Goal: Information Seeking & Learning: Learn about a topic

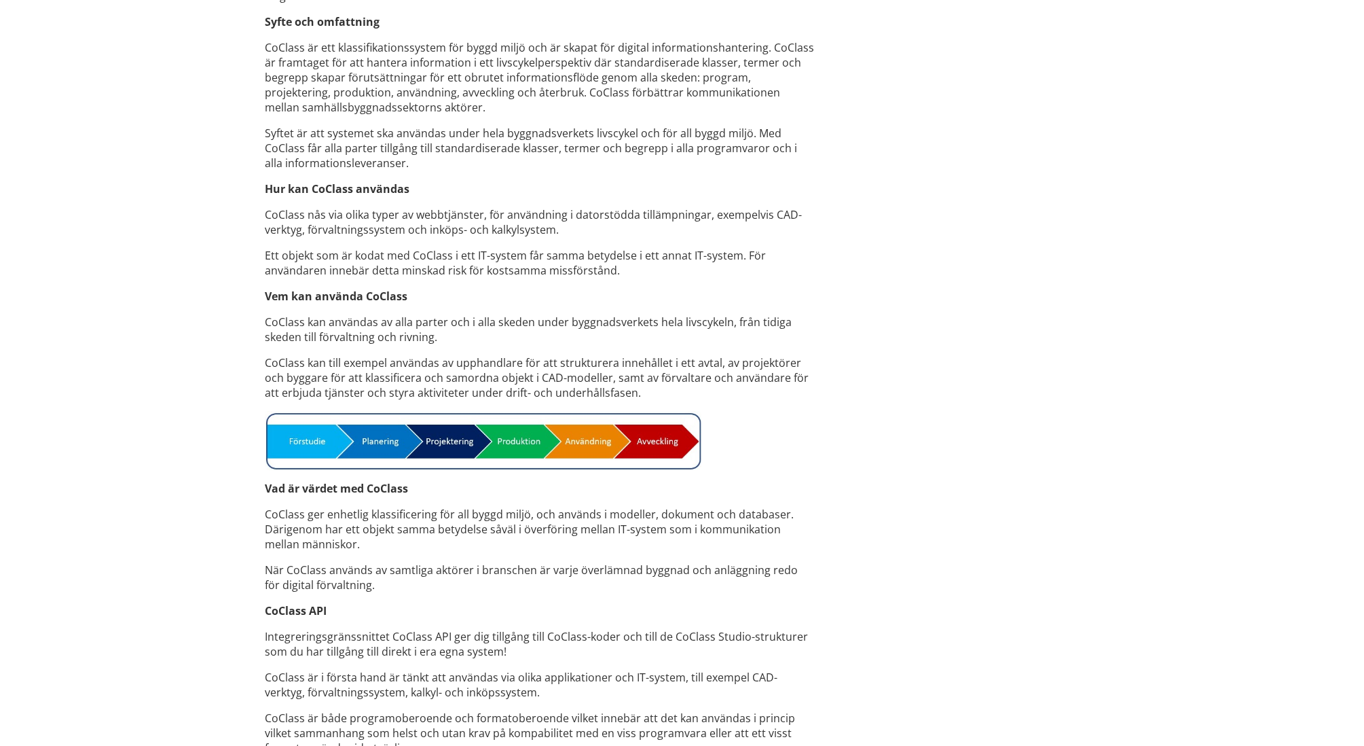
scroll to position [747, 0]
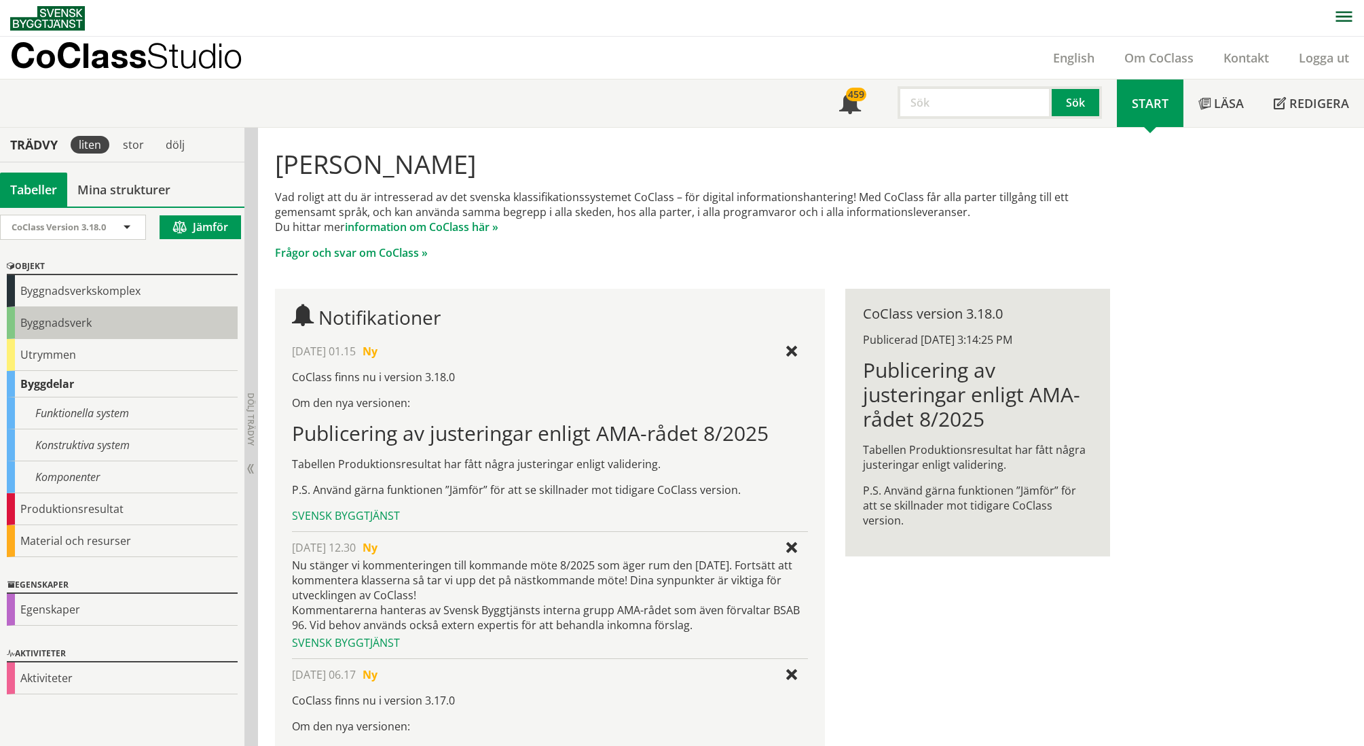
click at [90, 317] on div "Byggnadsverk" at bounding box center [122, 323] width 231 height 32
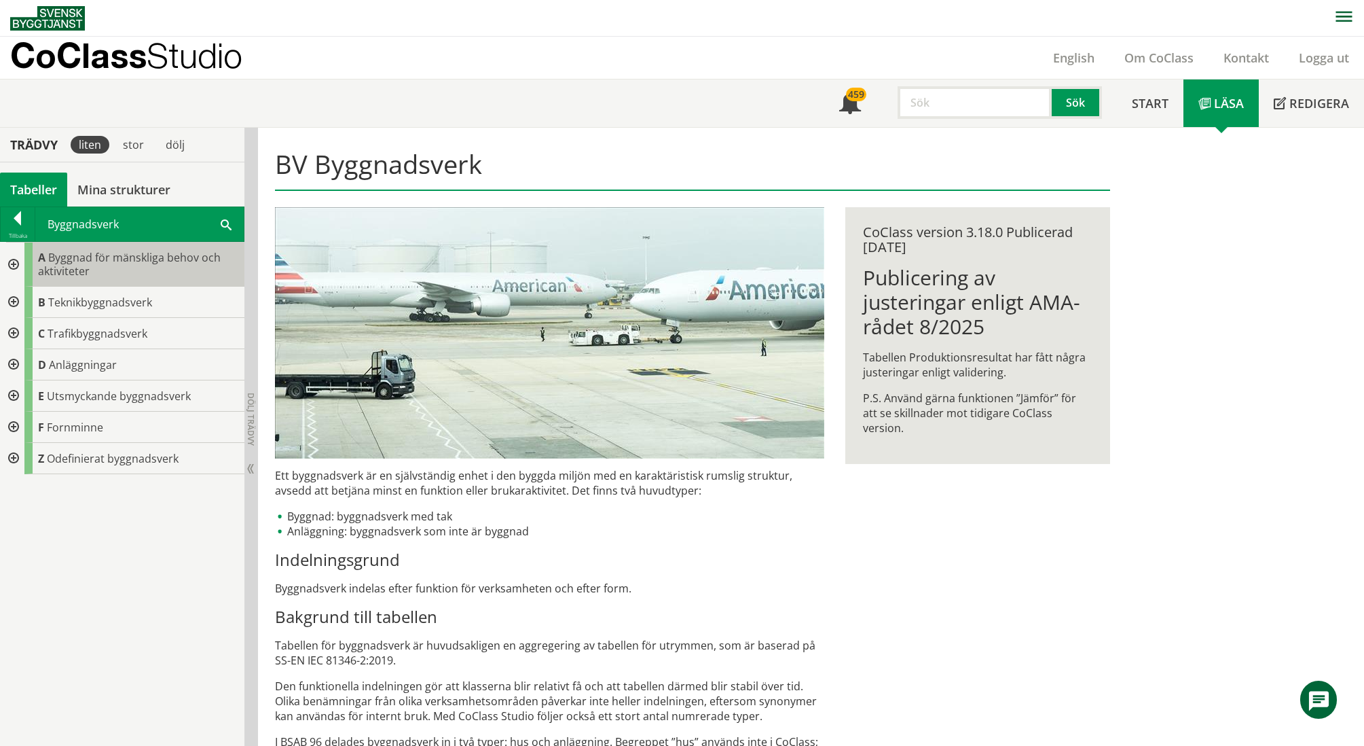
click at [103, 261] on span "Byggnad för mänskliga behov och aktiviteter" at bounding box center [129, 264] width 183 height 29
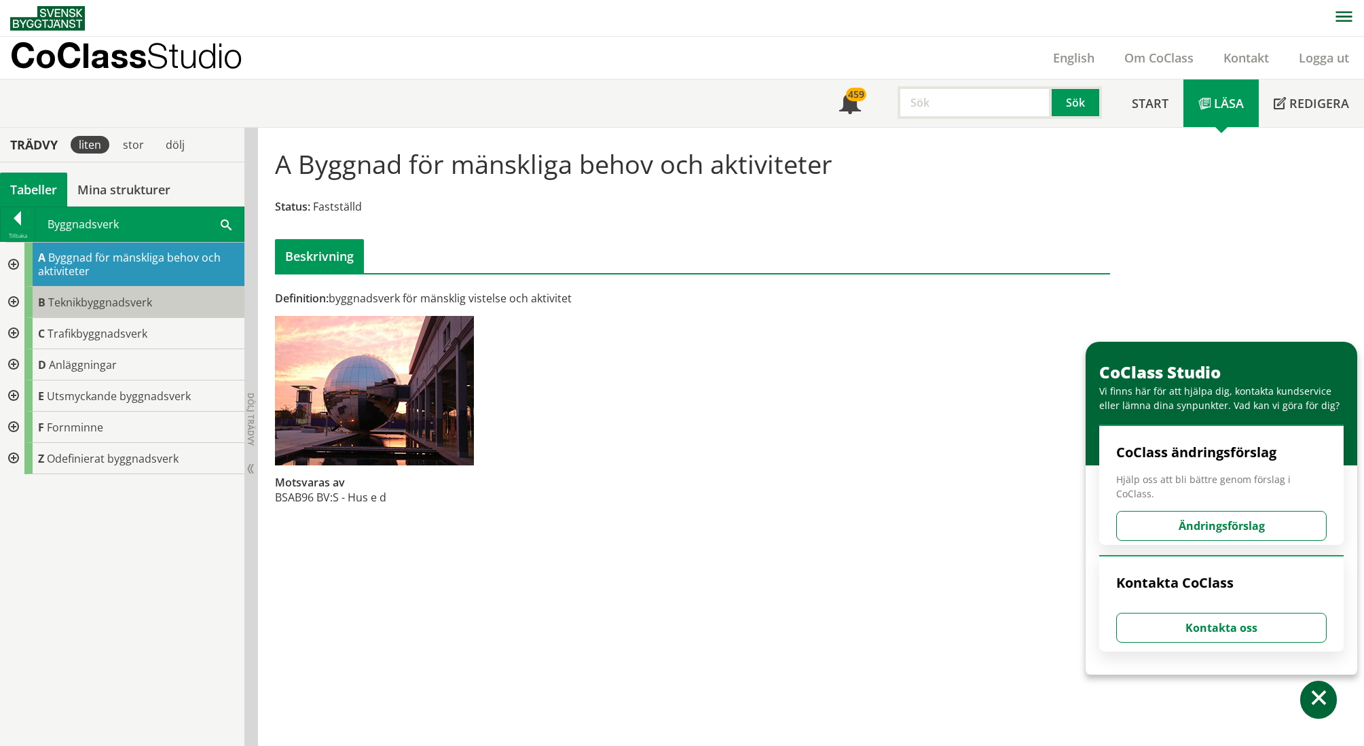
click at [75, 309] on span "Teknikbyggnadsverk" at bounding box center [100, 302] width 104 height 15
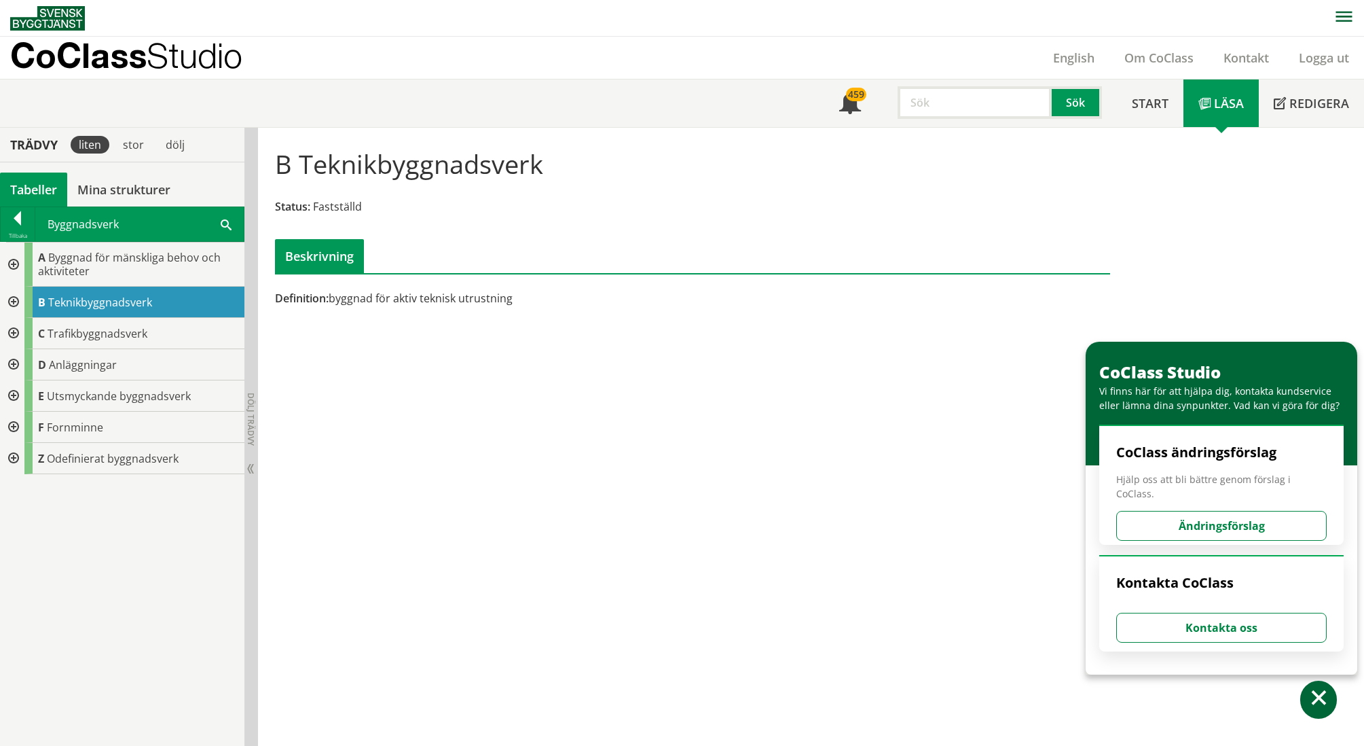
click at [9, 304] on div at bounding box center [12, 302] width 24 height 31
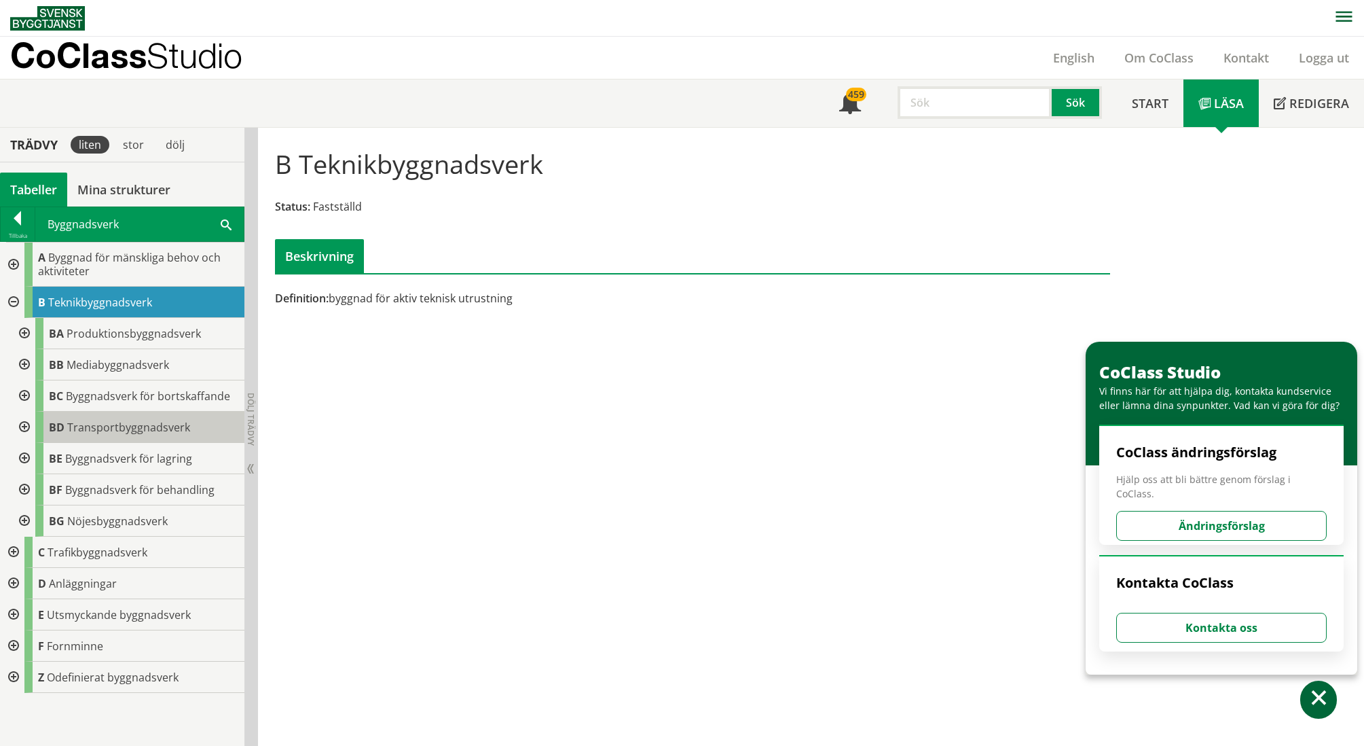
click at [104, 421] on span "Transportbyggnadsverk" at bounding box center [128, 427] width 123 height 15
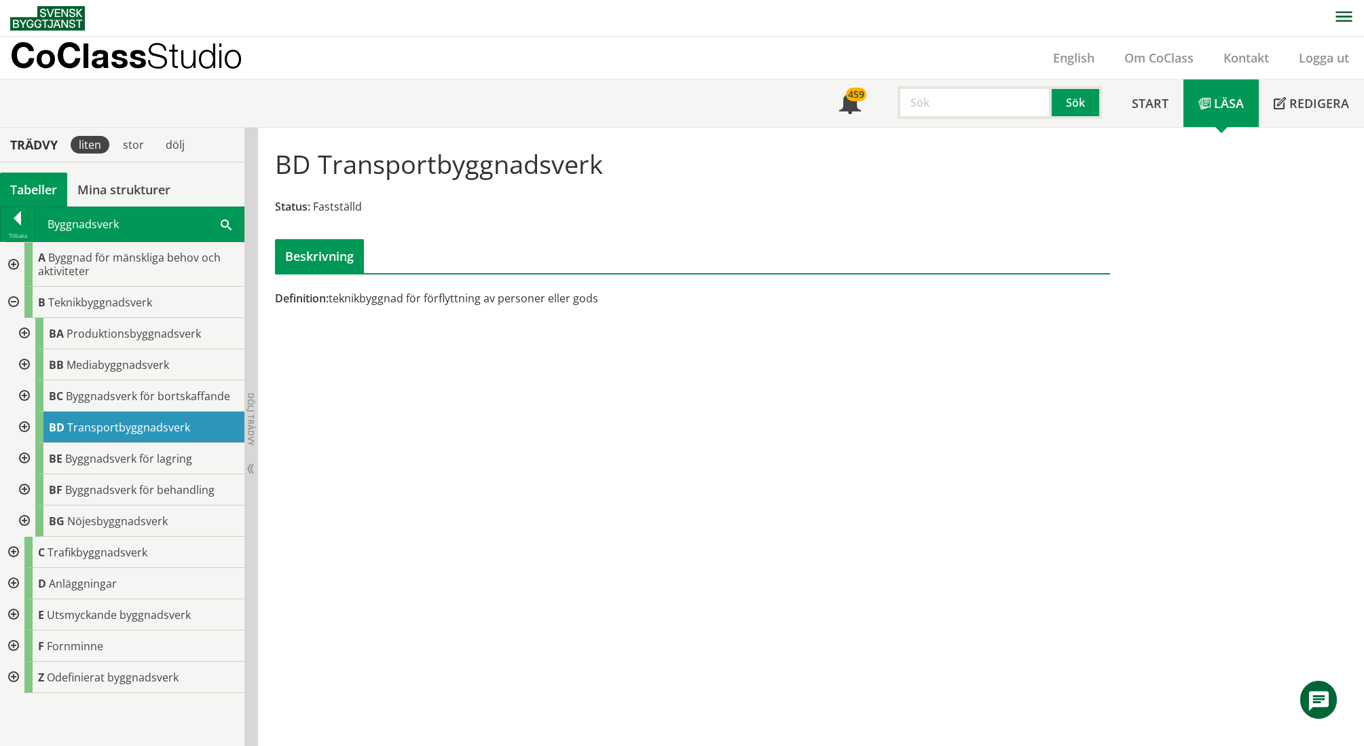
click at [21, 429] on div at bounding box center [23, 427] width 24 height 31
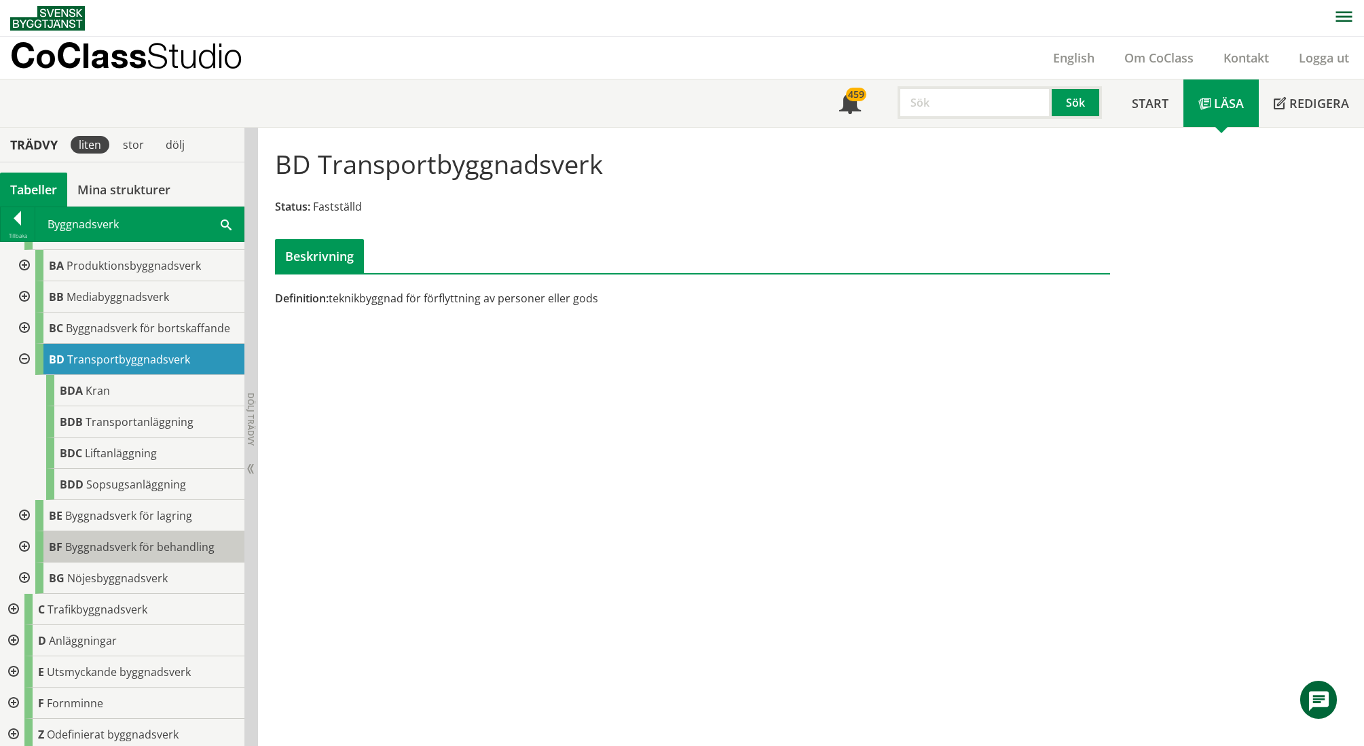
scroll to position [72, 0]
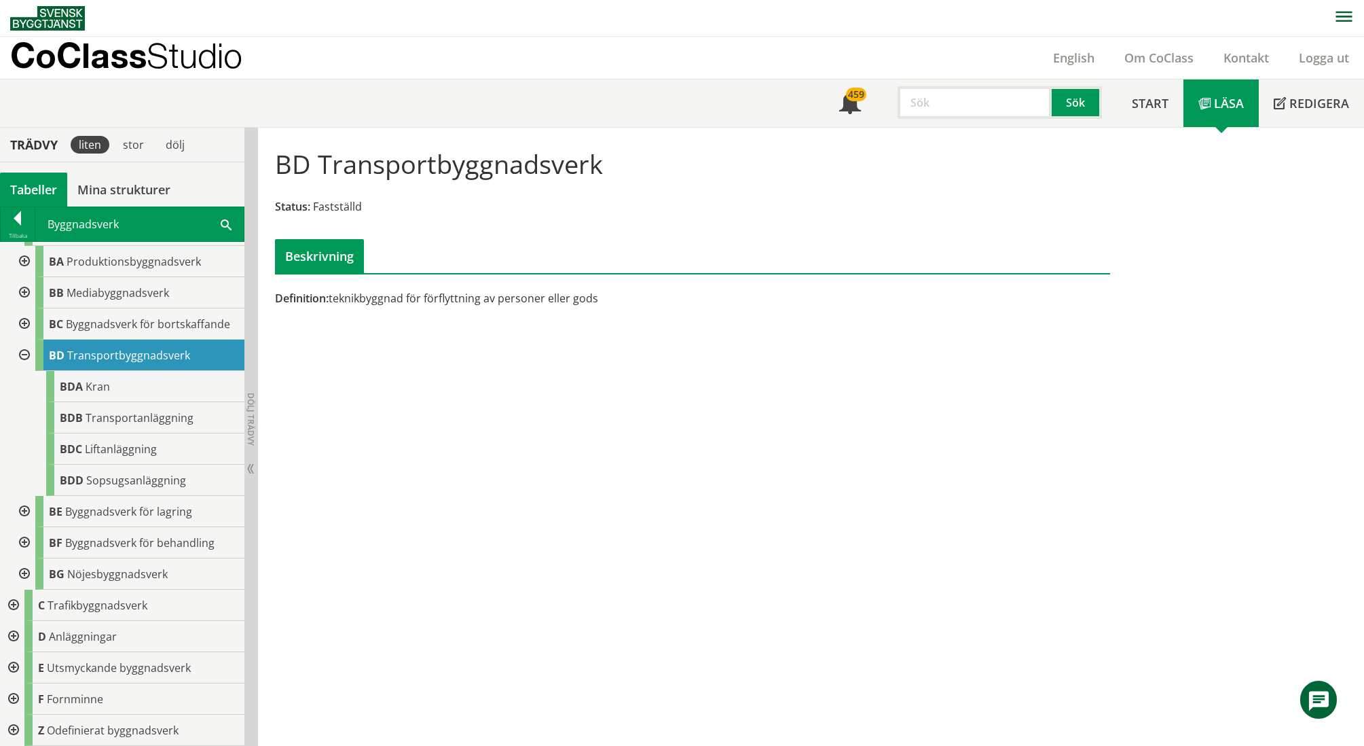
click at [12, 606] on div at bounding box center [12, 605] width 24 height 31
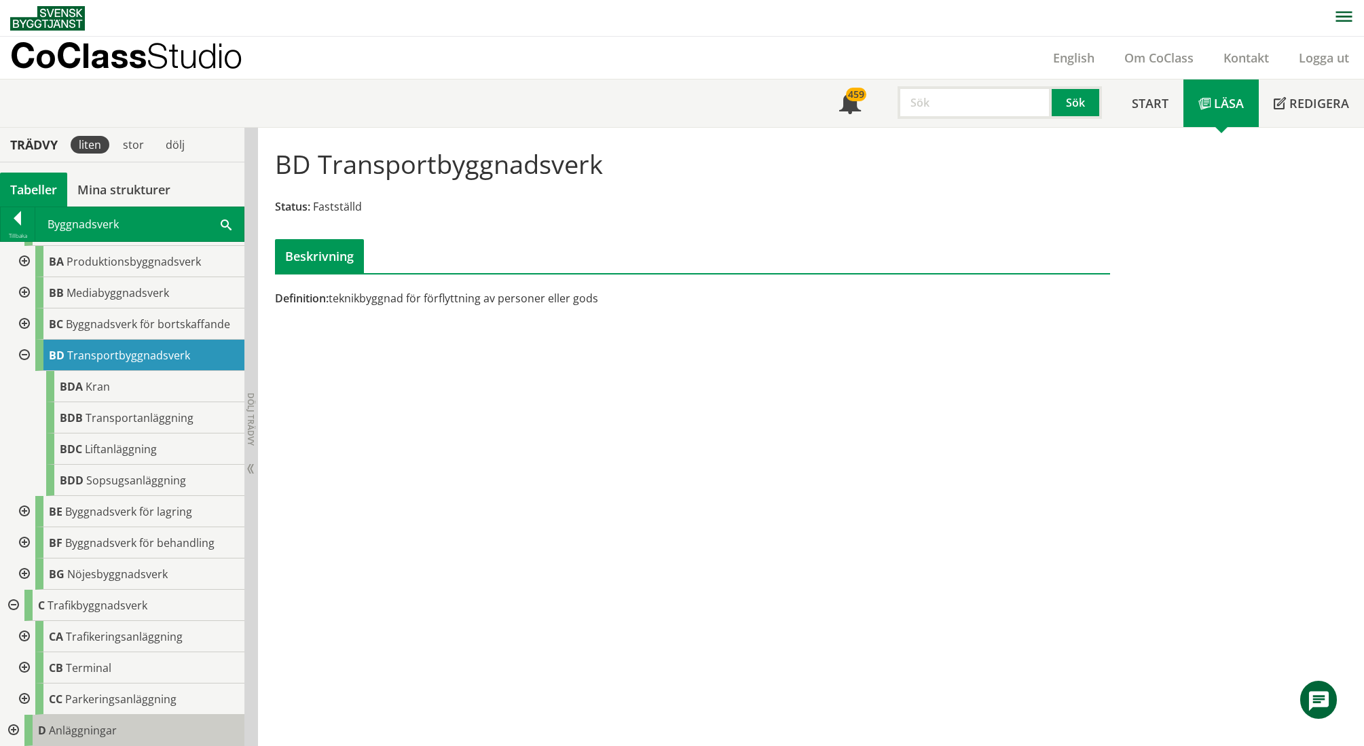
scroll to position [166, 0]
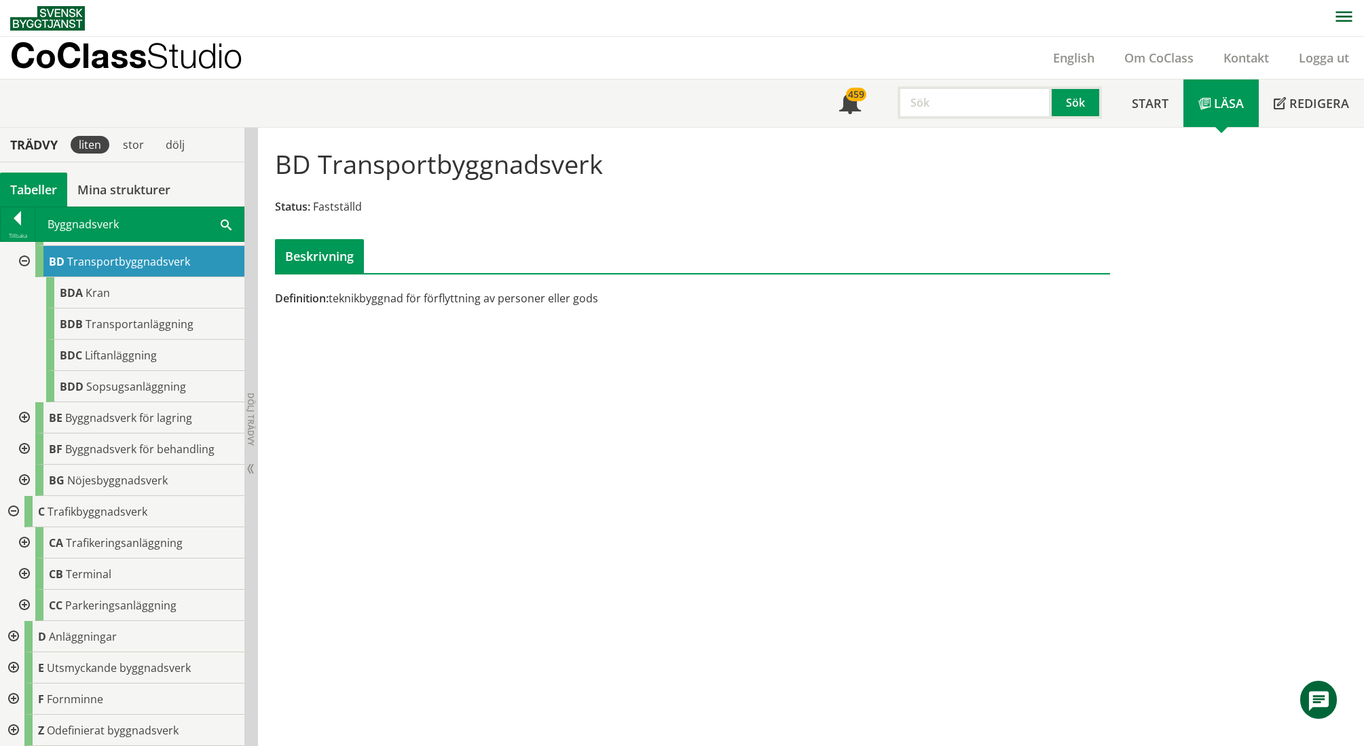
click at [26, 539] on div at bounding box center [23, 542] width 24 height 31
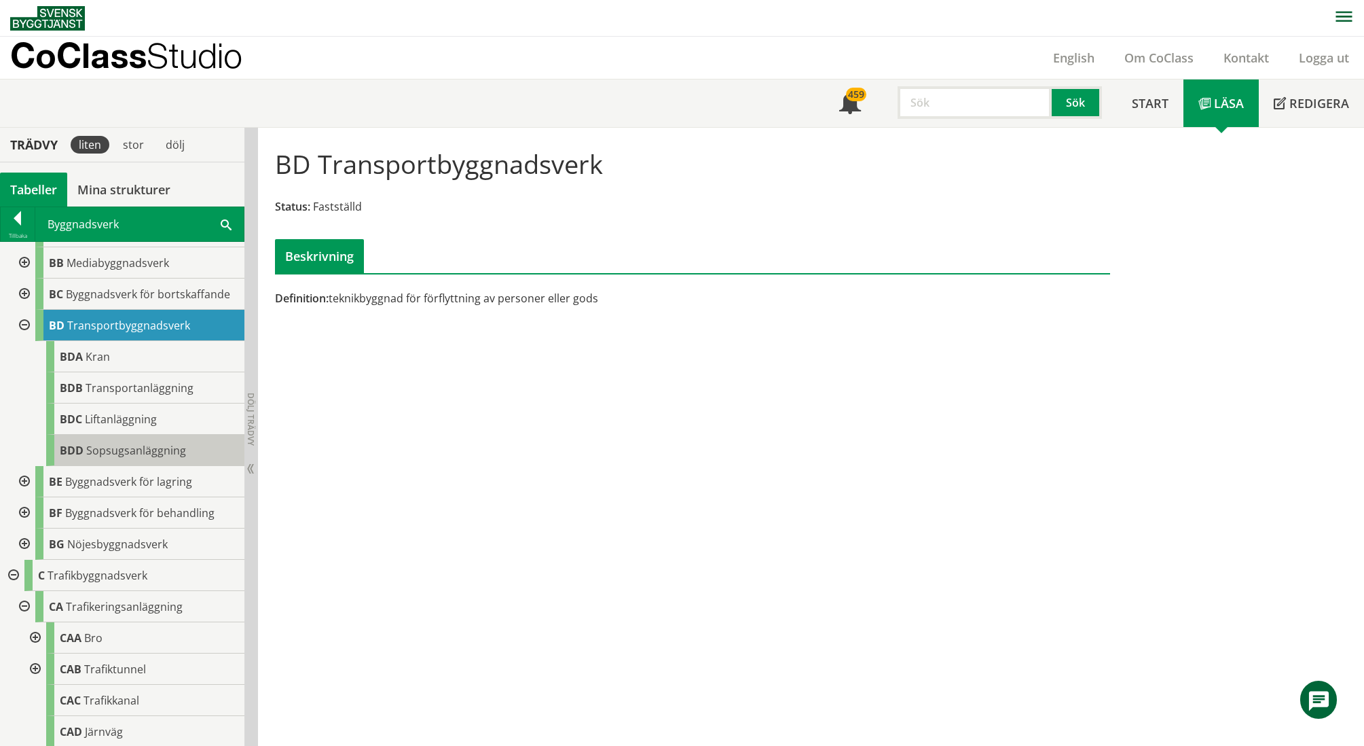
scroll to position [0, 0]
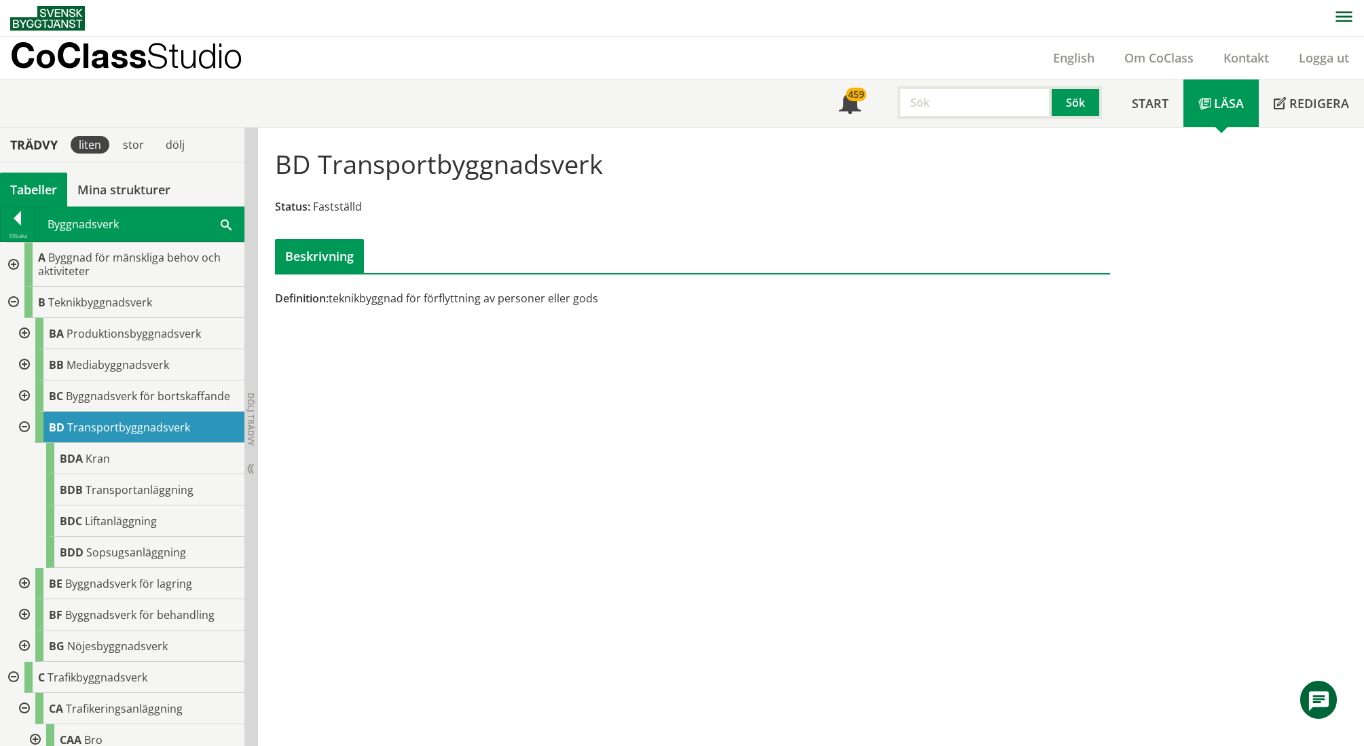
click at [28, 426] on div at bounding box center [23, 427] width 24 height 31
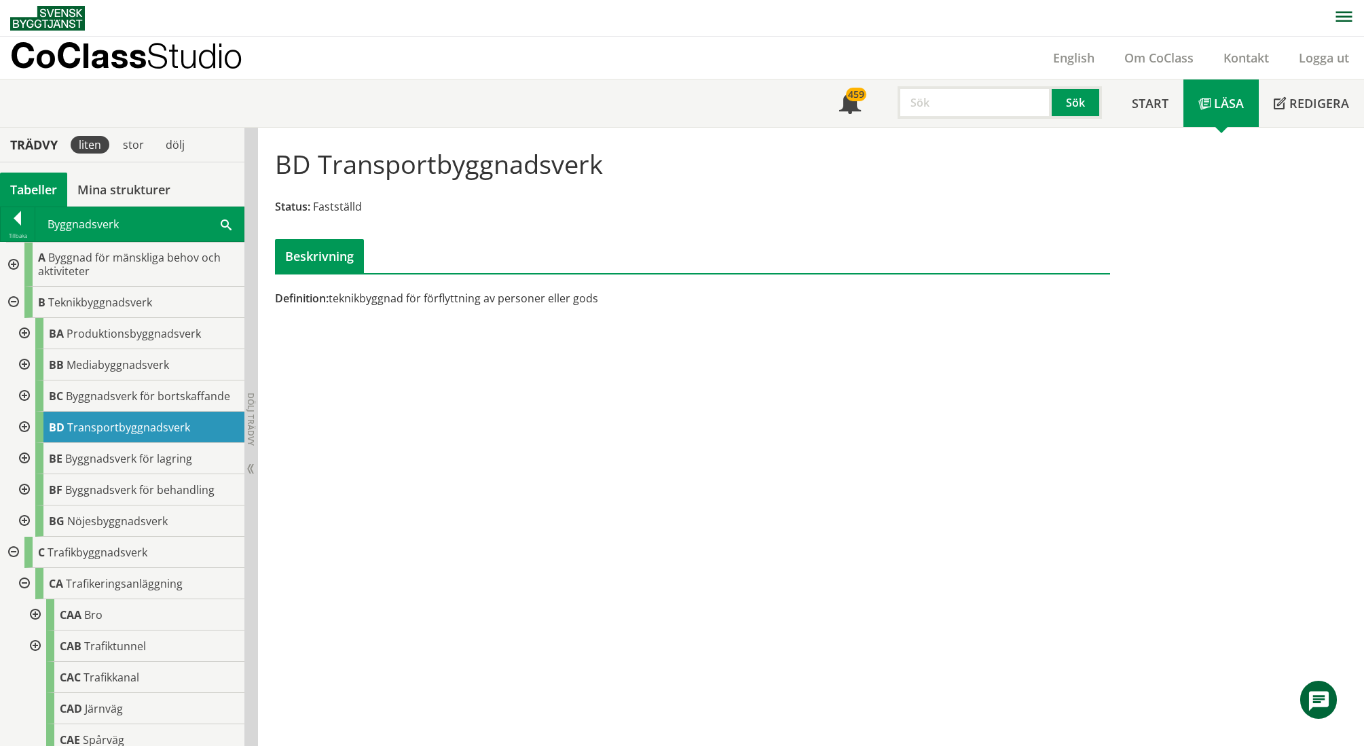
click at [12, 550] on div at bounding box center [12, 552] width 24 height 31
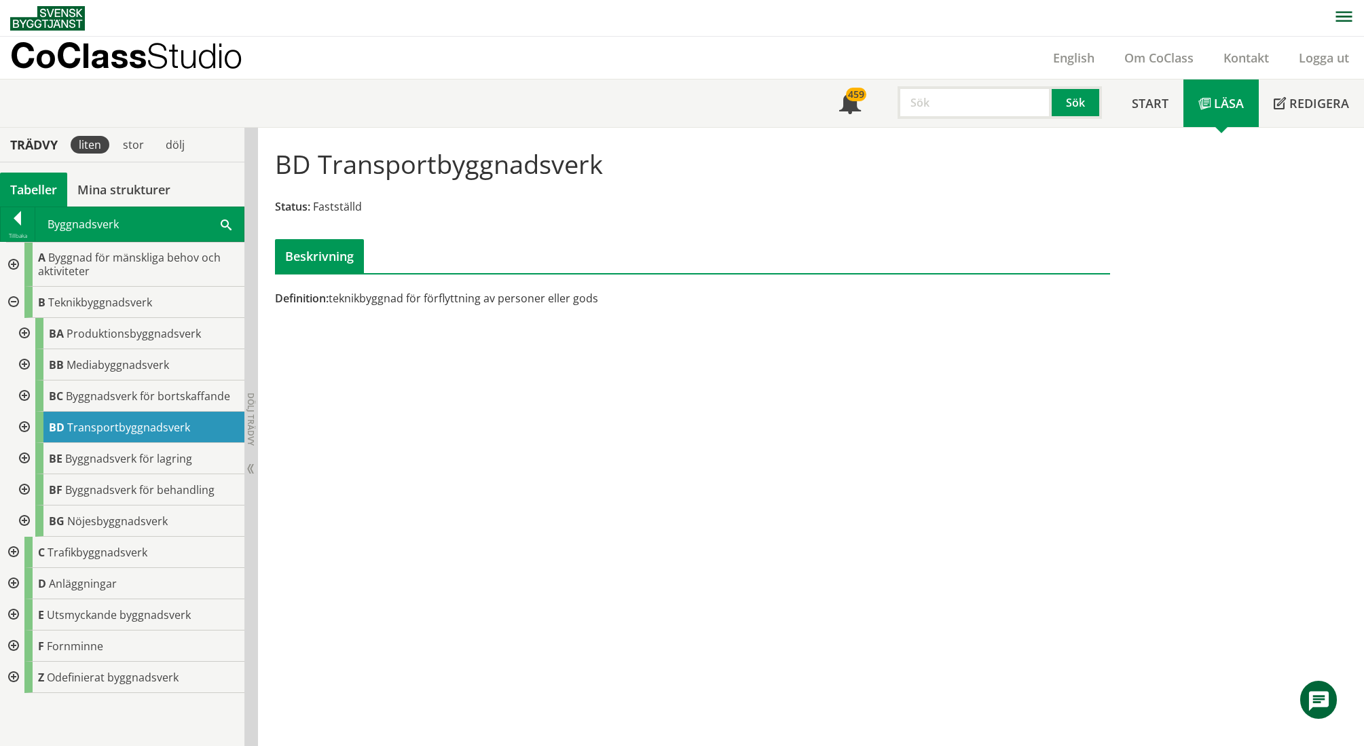
click at [12, 302] on div at bounding box center [12, 302] width 24 height 31
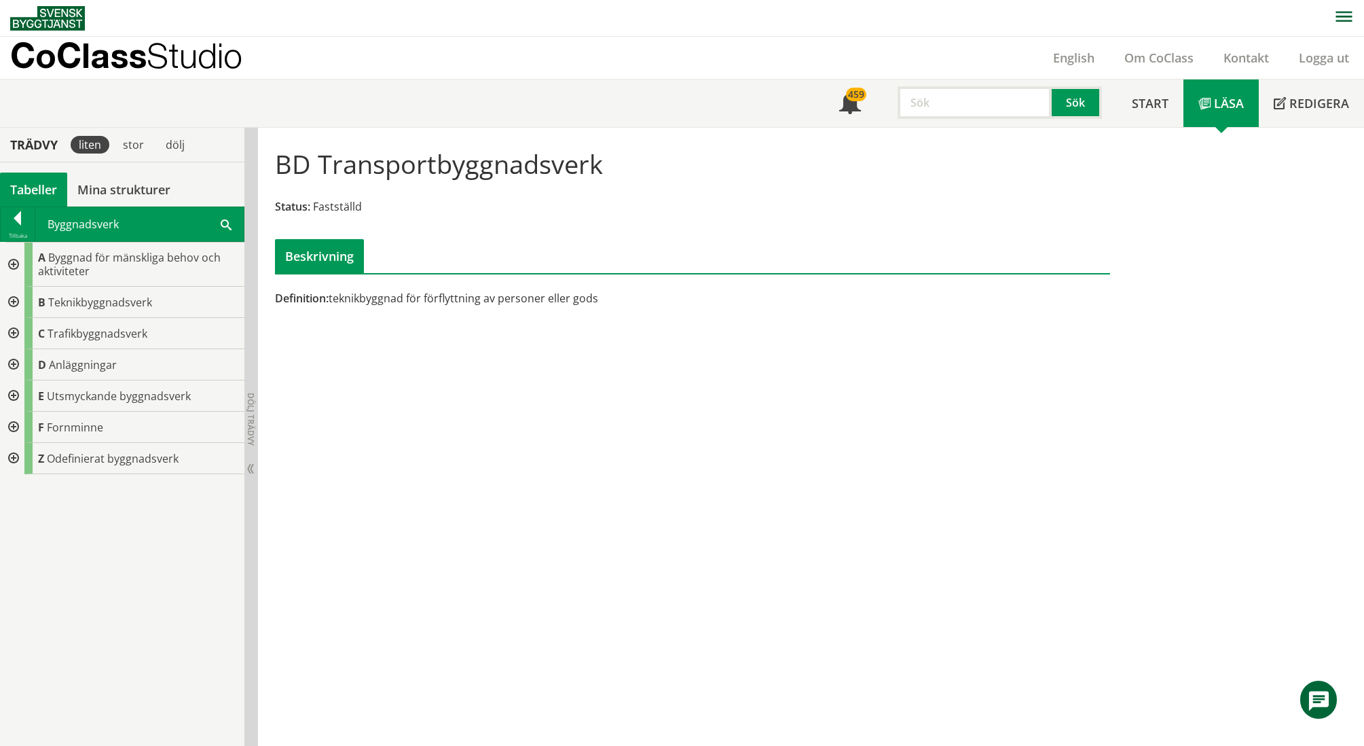
click at [20, 224] on div at bounding box center [18, 220] width 34 height 19
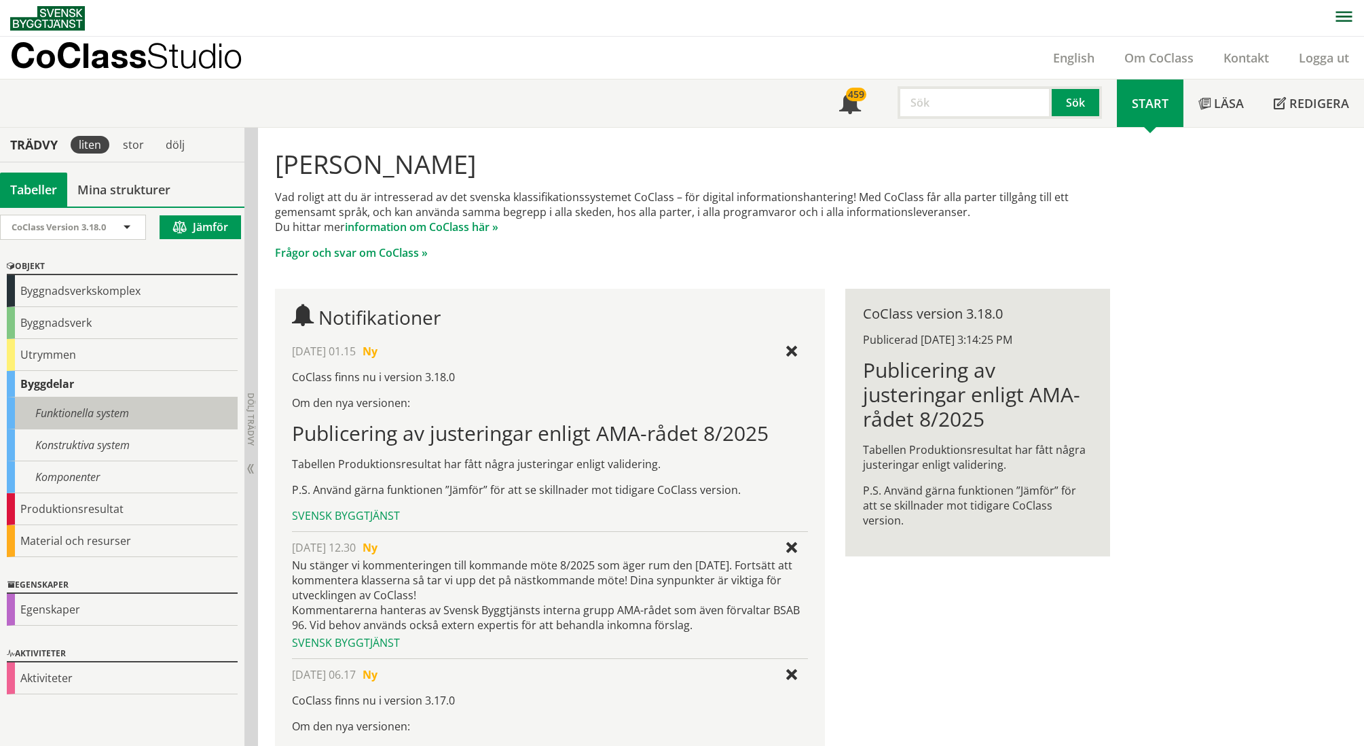
click at [89, 411] on div "Funktionella system" at bounding box center [122, 413] width 231 height 32
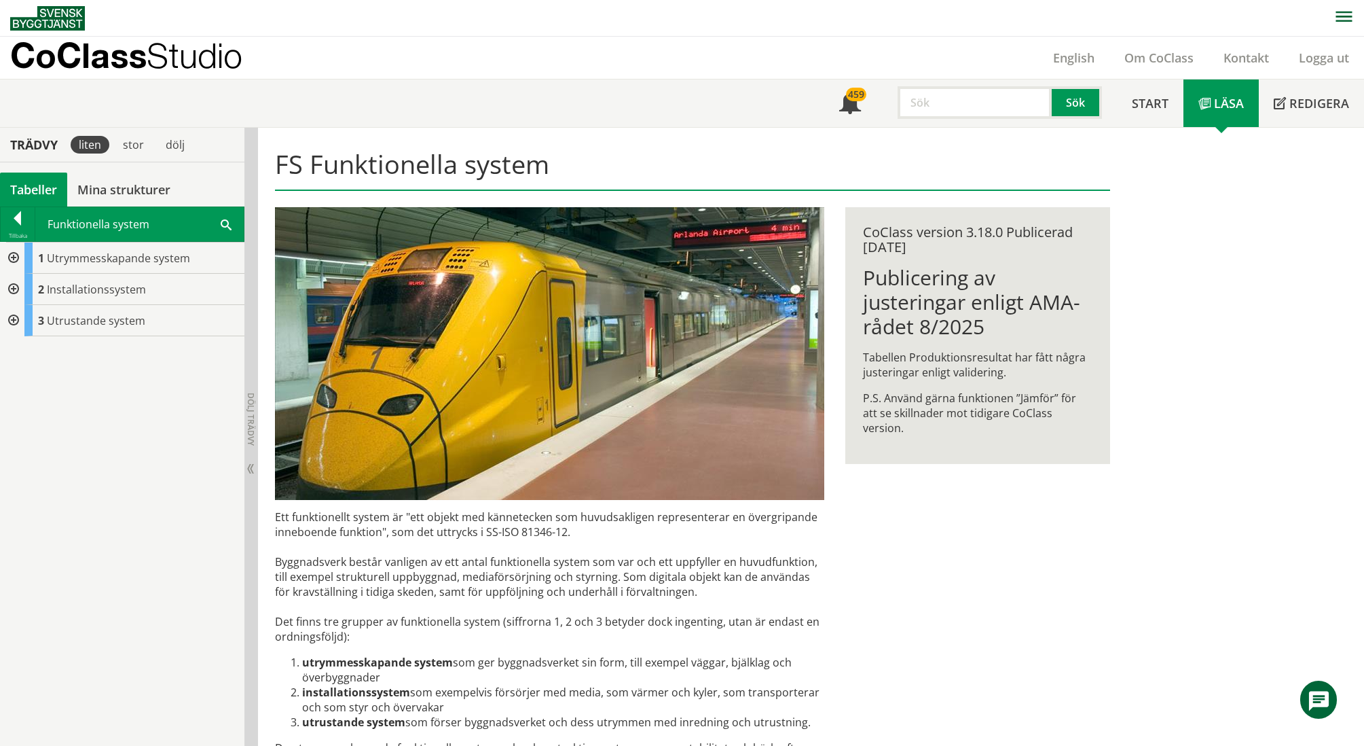
click at [14, 253] on div at bounding box center [12, 257] width 24 height 31
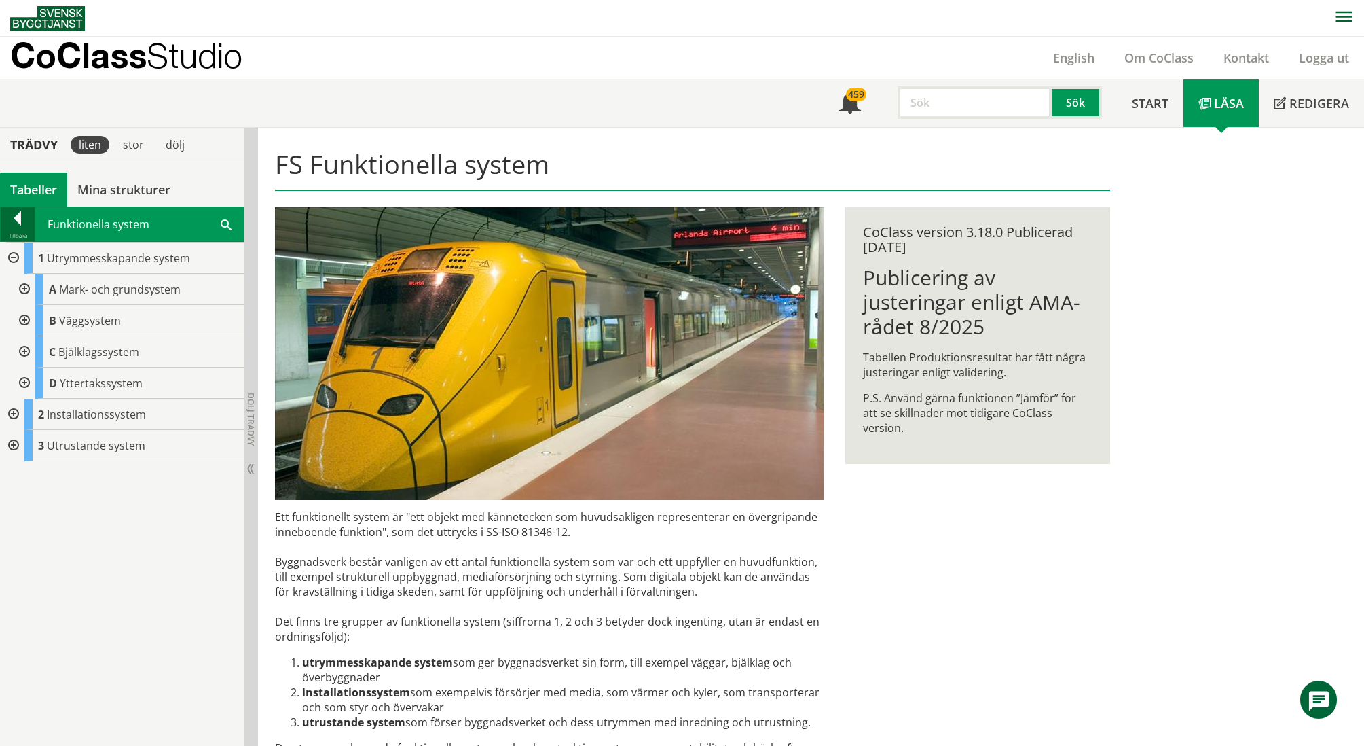
click at [21, 223] on div at bounding box center [18, 220] width 34 height 19
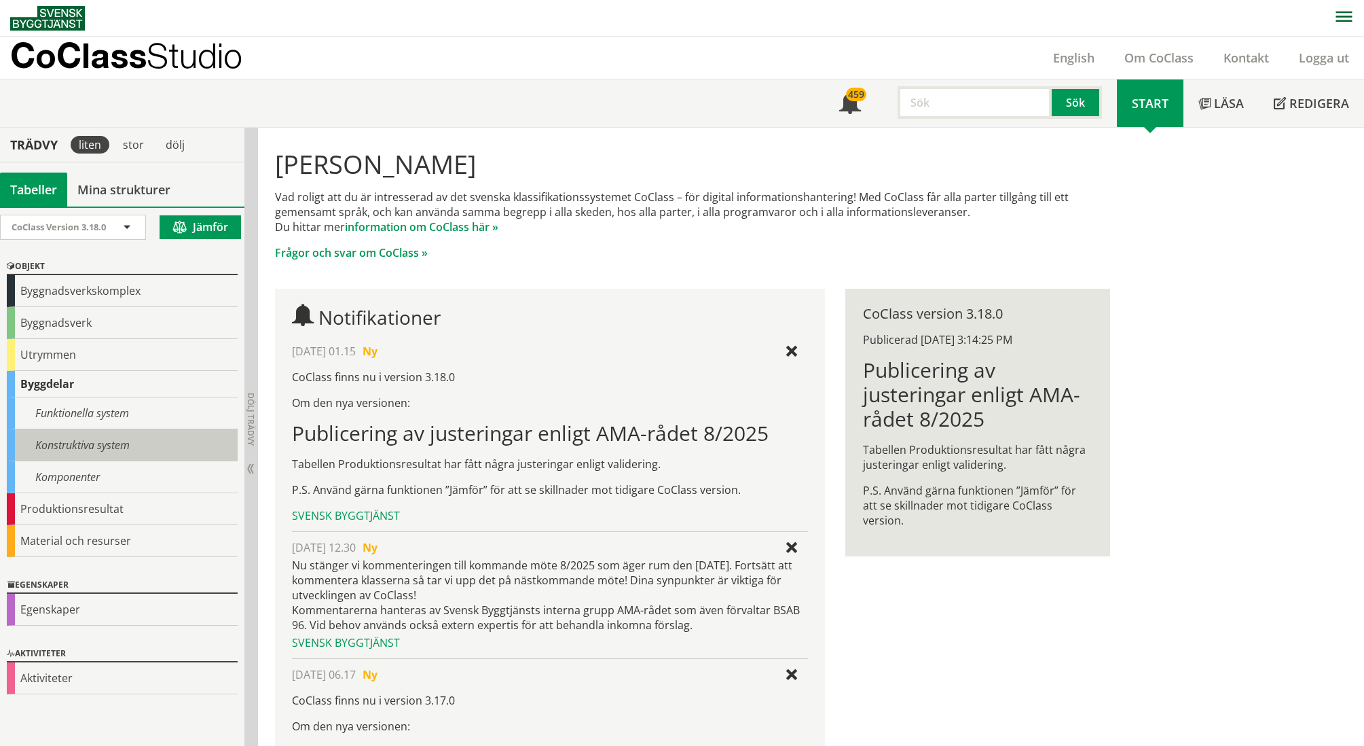
click at [94, 448] on div "Konstruktiva system" at bounding box center [122, 445] width 231 height 32
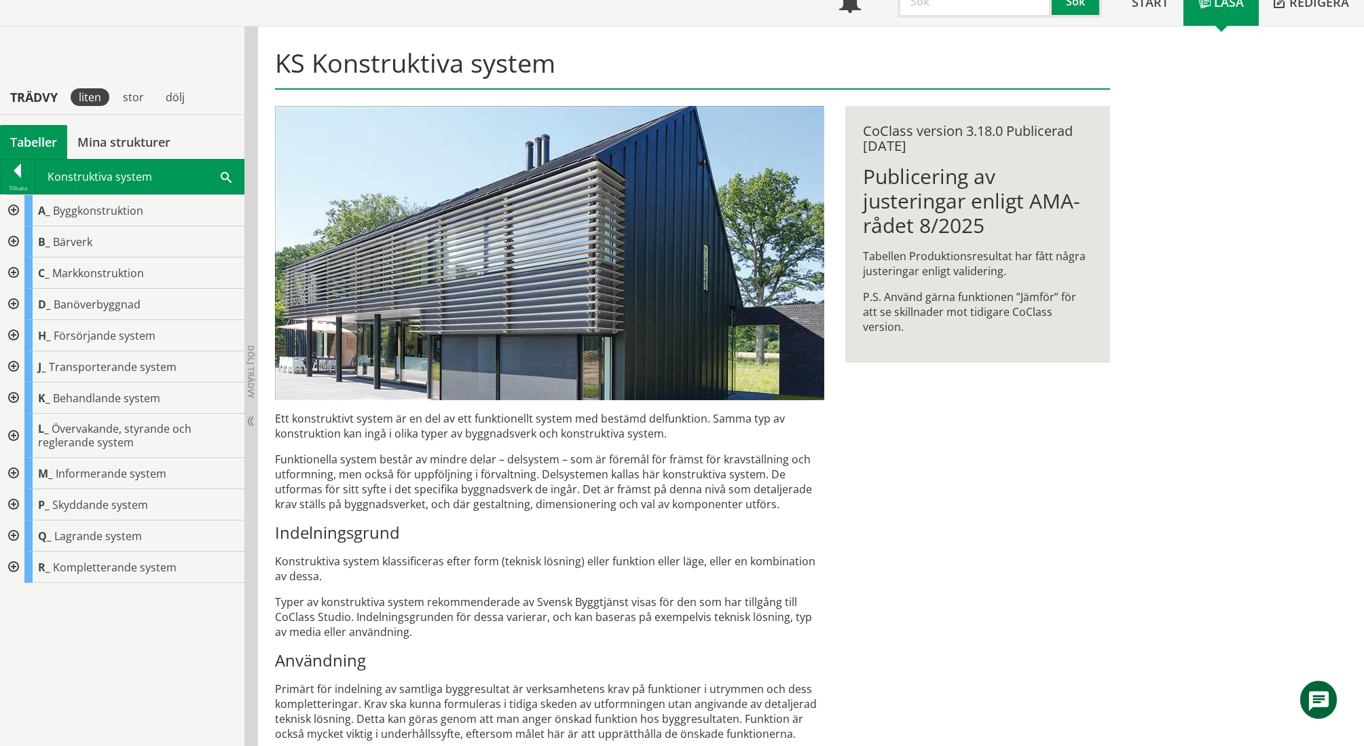
scroll to position [299, 0]
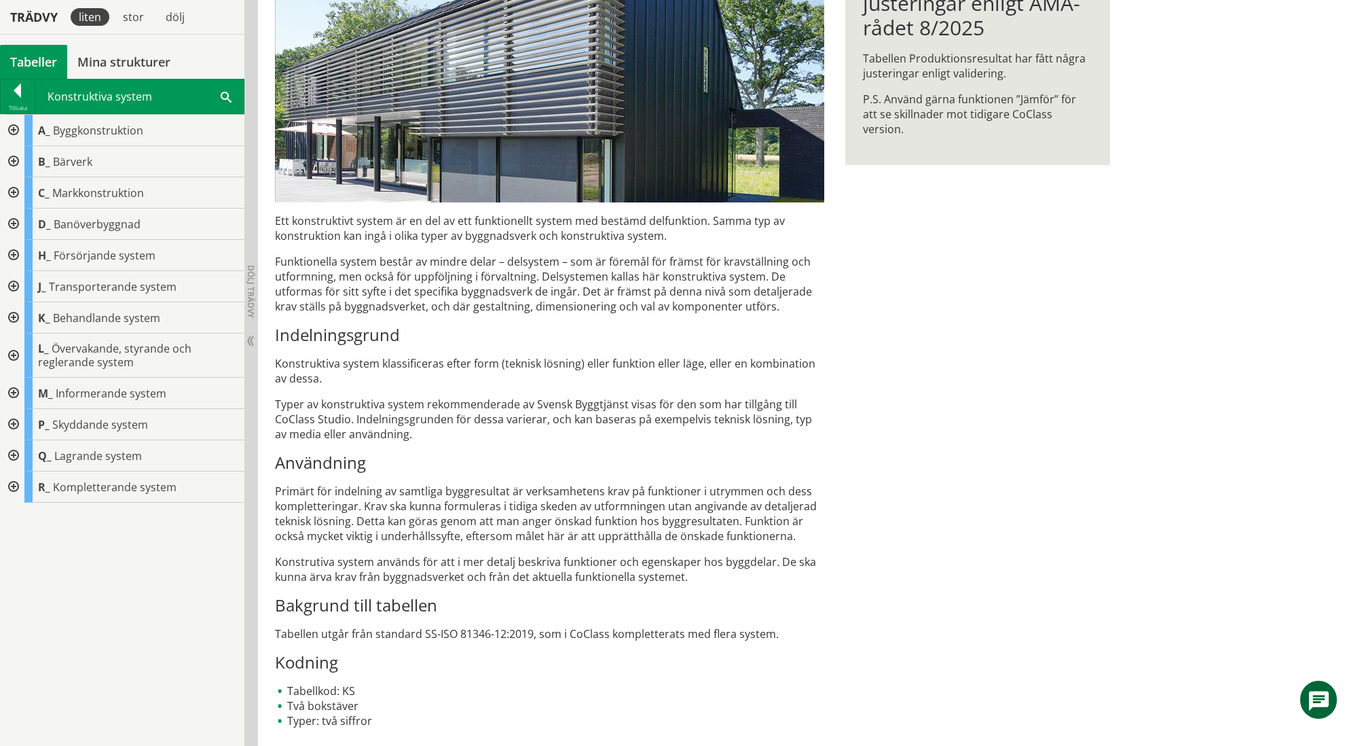
drag, startPoint x: 589, startPoint y: 707, endPoint x: 531, endPoint y: 293, distance: 418.3
click at [531, 293] on div "Ett konstruktivt system är en del av ett funktionellt system med bestämd delfun…" at bounding box center [549, 470] width 549 height 515
drag, startPoint x: 389, startPoint y: 251, endPoint x: 593, endPoint y: 579, distance: 386.2
click at [596, 586] on div "Ett konstruktivt system är en del av ett funktionellt system med bestämd delfun…" at bounding box center [549, 470] width 549 height 515
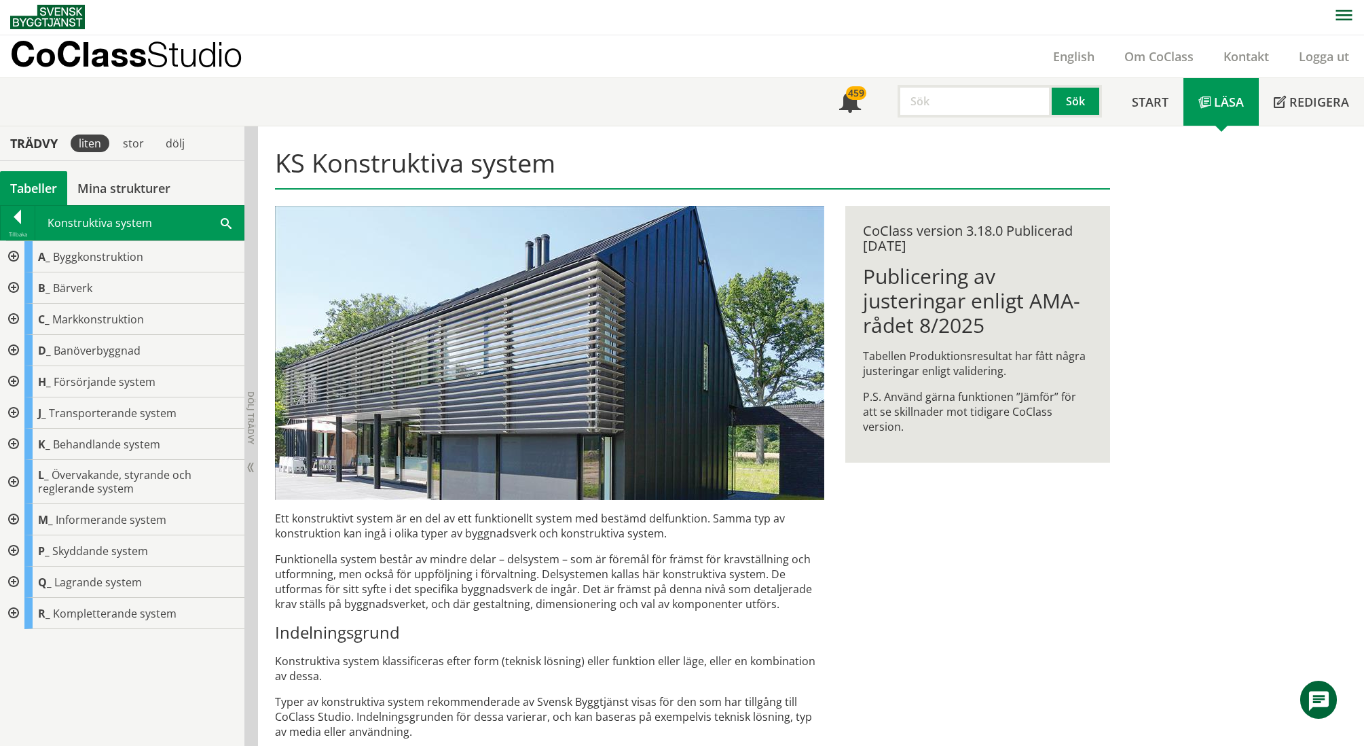
scroll to position [0, 0]
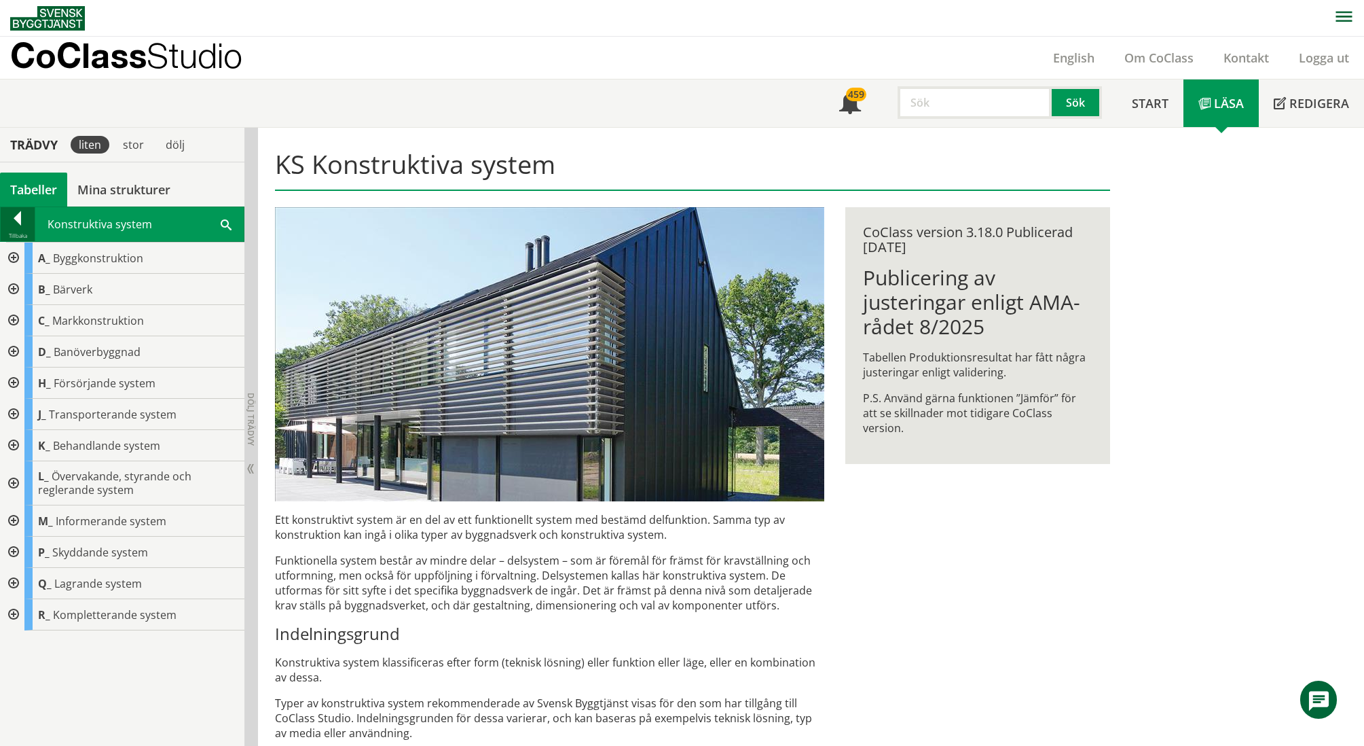
click at [15, 221] on div at bounding box center [18, 220] width 34 height 19
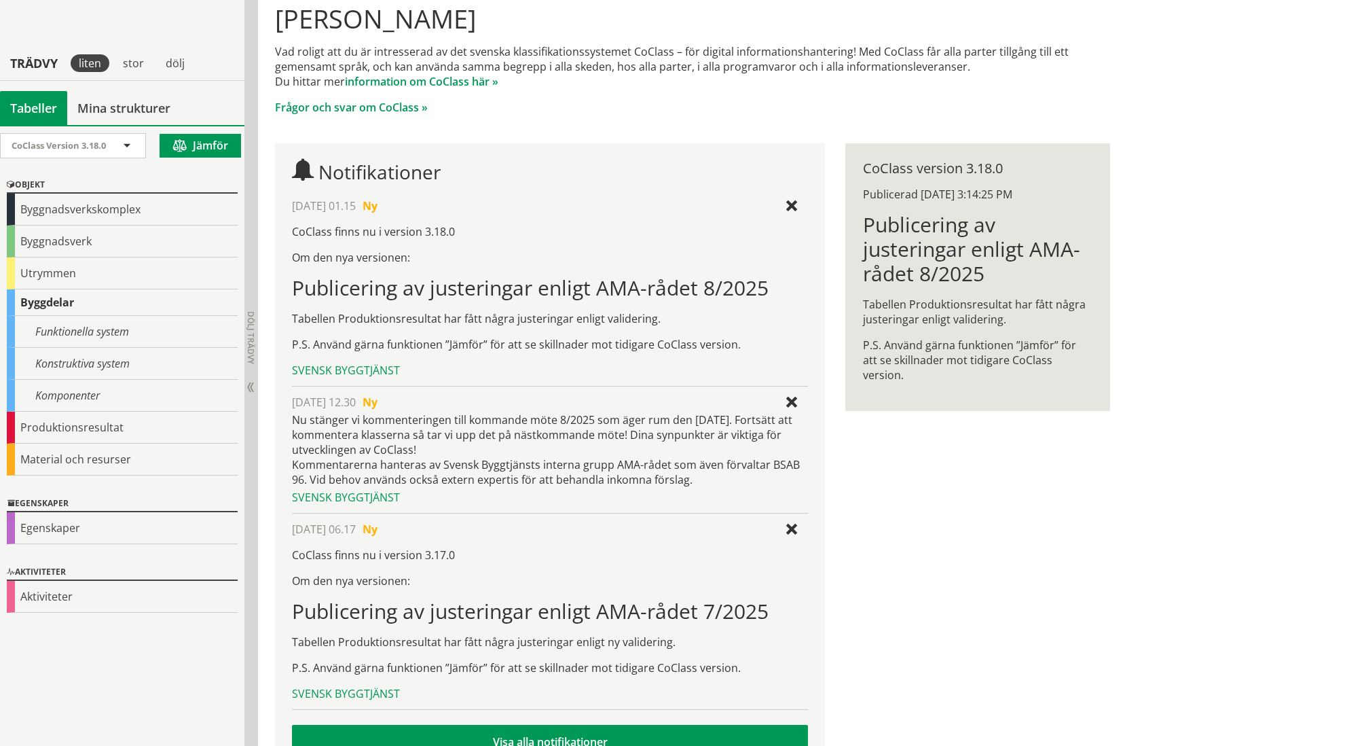
scroll to position [192, 0]
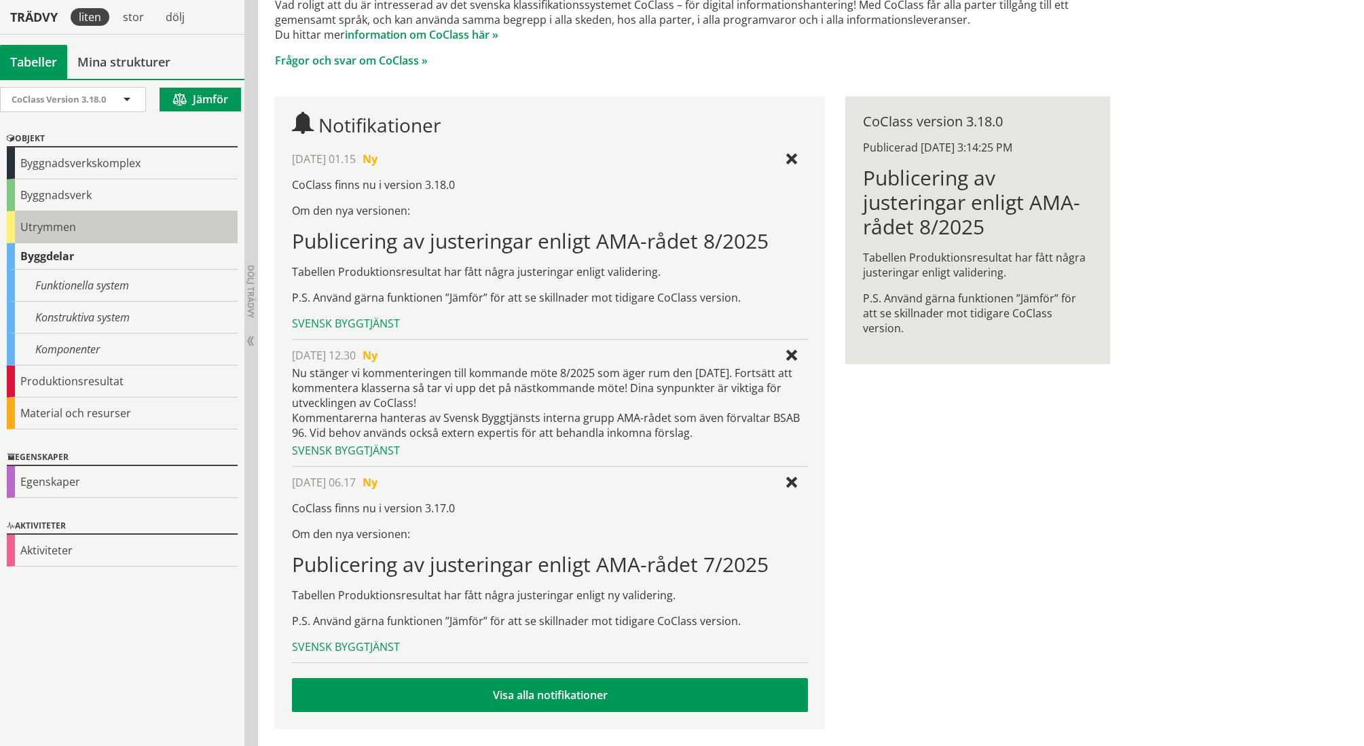
click at [48, 223] on div "Utrymmen" at bounding box center [122, 227] width 231 height 32
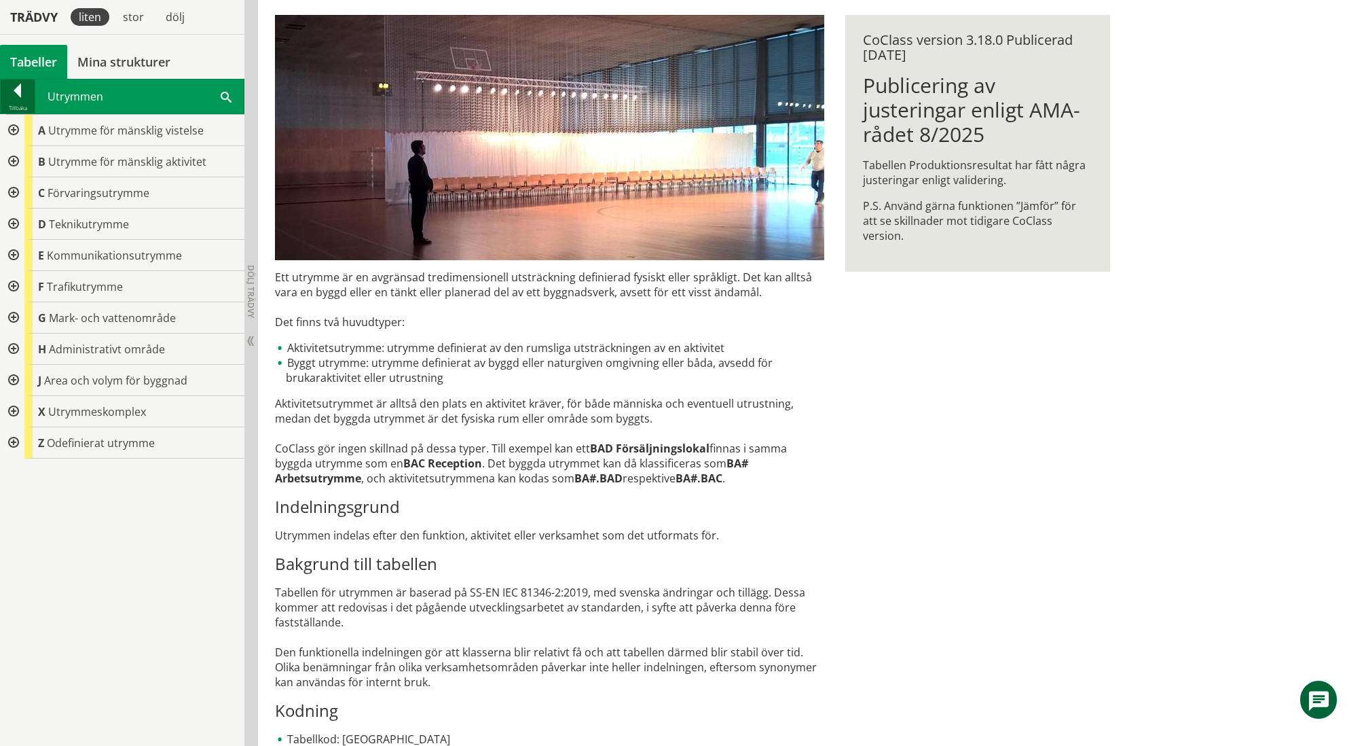
click at [26, 88] on div at bounding box center [18, 93] width 34 height 19
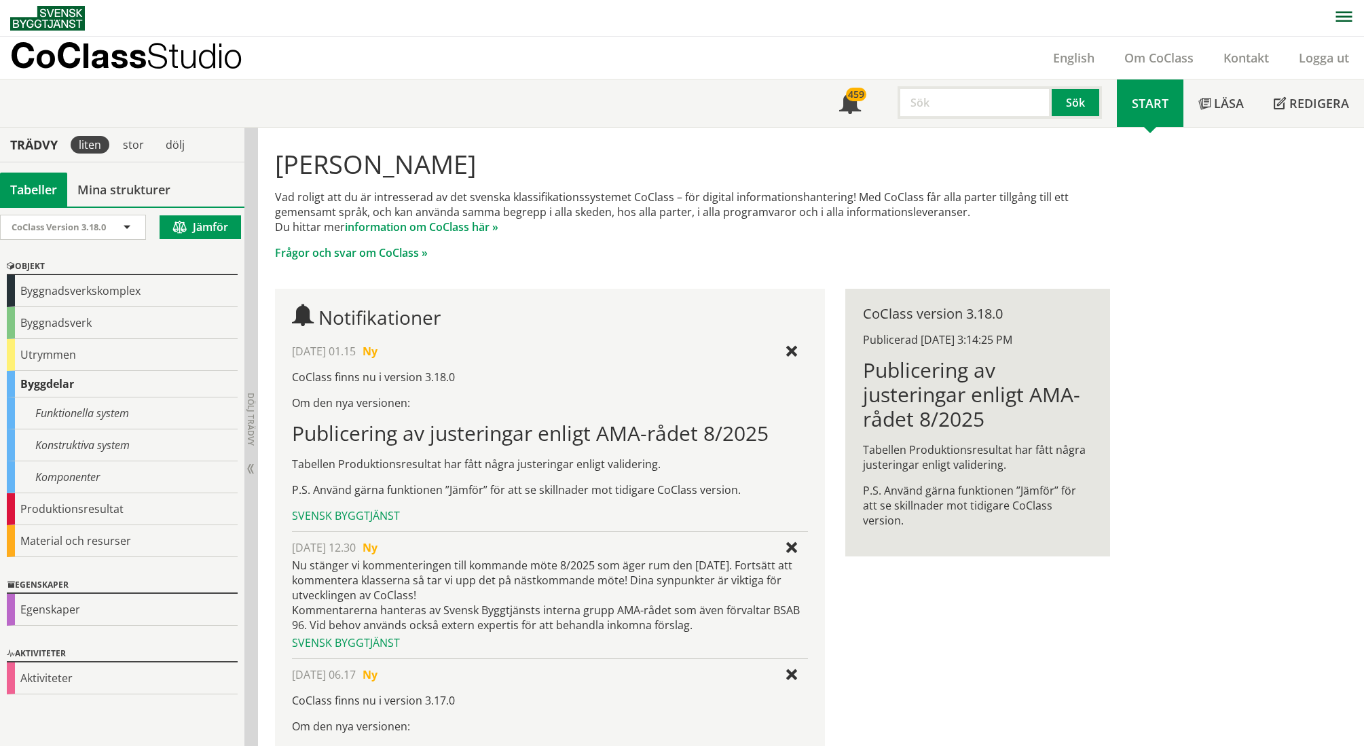
click at [1347, 16] on icon "button" at bounding box center [1344, 17] width 17 height 12
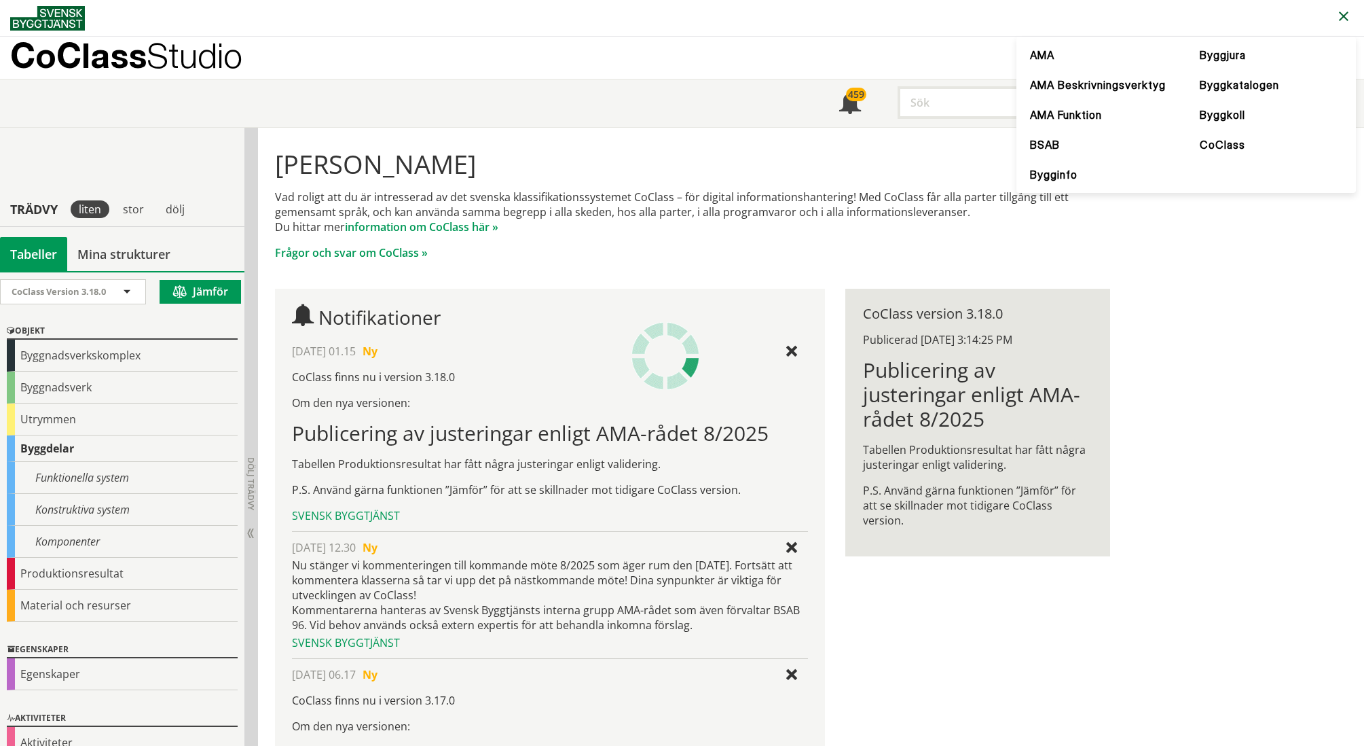
scroll to position [192, 0]
